Goal: Transaction & Acquisition: Purchase product/service

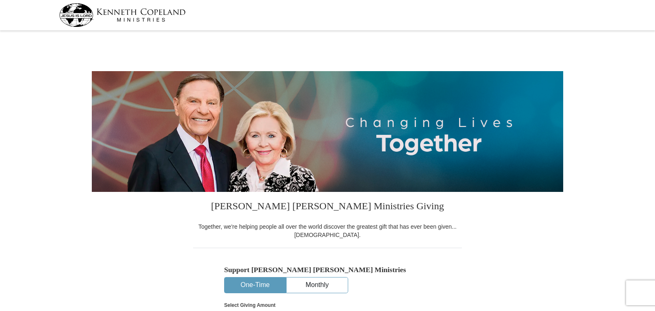
select select "FL"
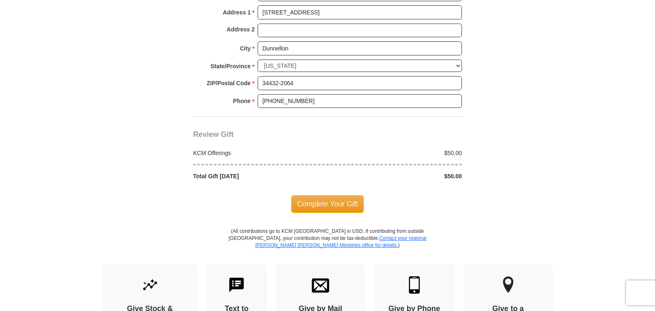
scroll to position [662, 0]
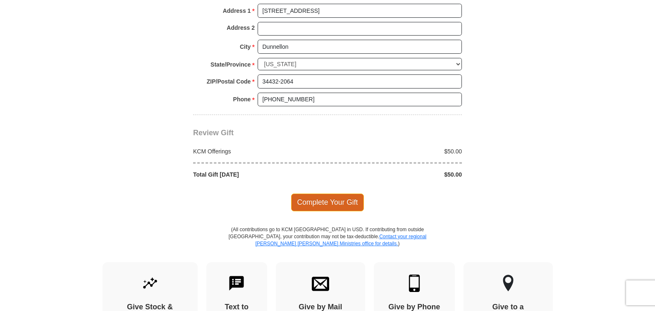
click at [327, 201] on span "Complete Your Gift" at bounding box center [327, 202] width 73 height 17
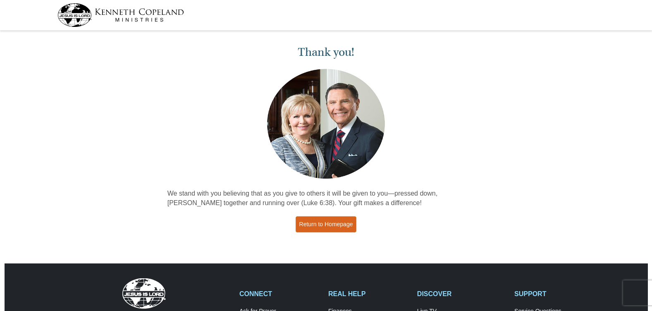
click at [326, 223] on link "Return to Homepage" at bounding box center [326, 224] width 61 height 16
